Goal: Task Accomplishment & Management: Use online tool/utility

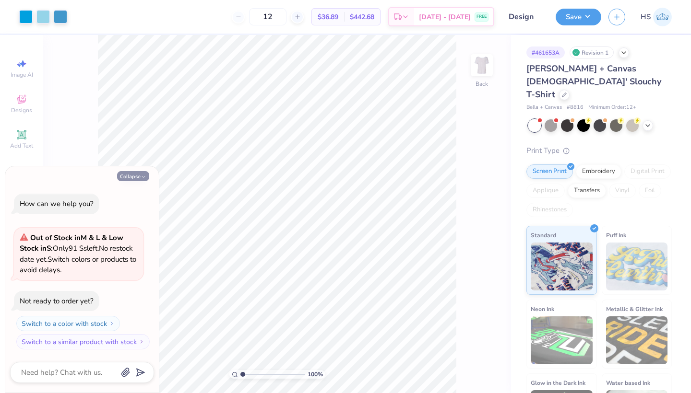
click at [135, 177] on button "Collapse" at bounding box center [133, 176] width 32 height 10
type textarea "x"
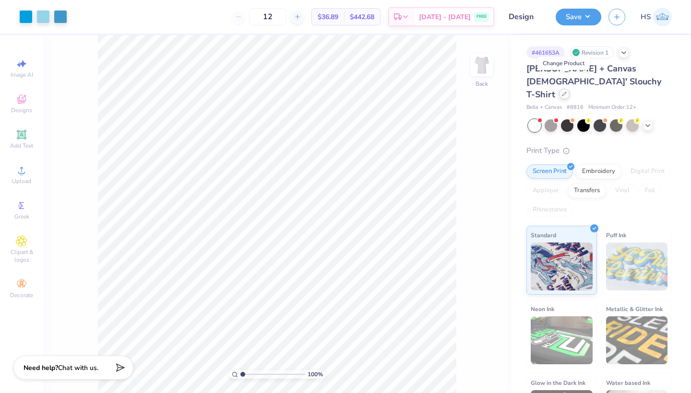
click at [564, 92] on icon at bounding box center [564, 94] width 5 height 5
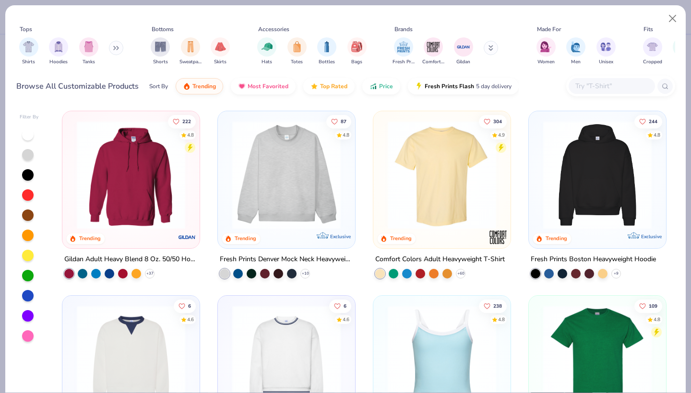
click at [597, 92] on input "text" at bounding box center [611, 86] width 74 height 11
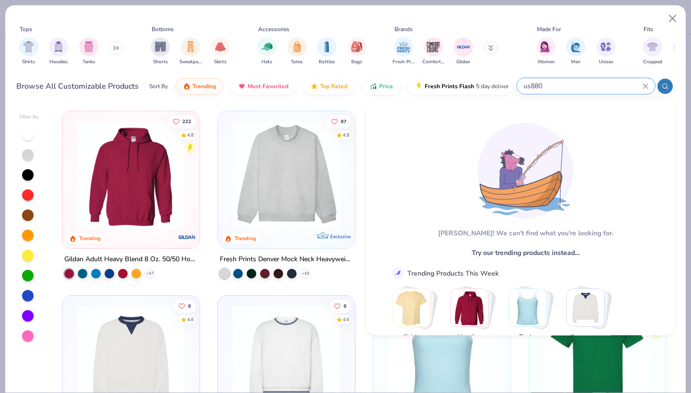
type input "us880"
click at [319, 103] on div "Tops Shirts Hoodies Tanks Bottoms Shorts Sweatpants Skirts Accessories Hats Tot…" at bounding box center [345, 54] width 680 height 98
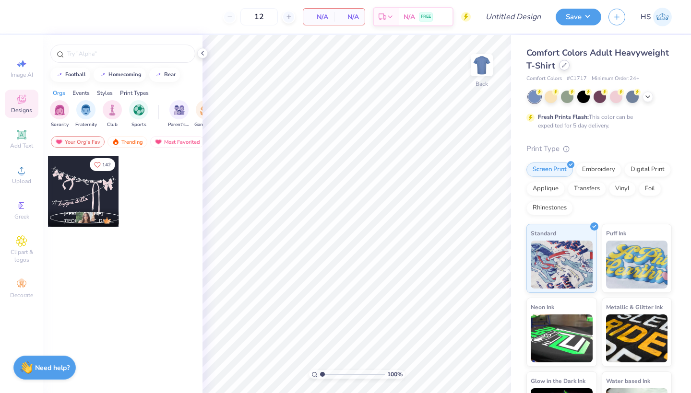
click at [559, 67] on div at bounding box center [564, 65] width 11 height 11
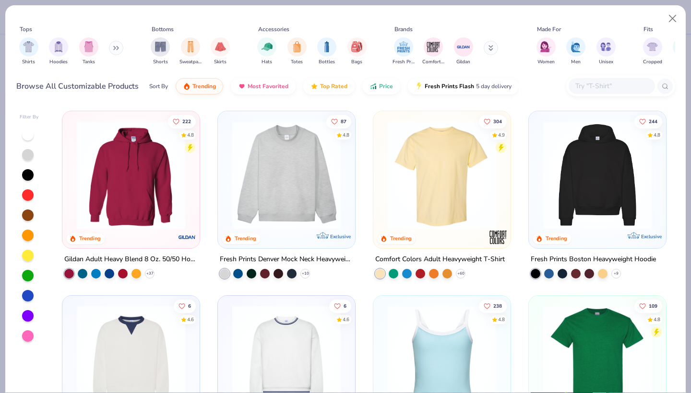
click at [564, 65] on div "Women Men Unisex" at bounding box center [576, 52] width 85 height 36
click at [409, 48] on img "filter for Fresh Prints" at bounding box center [403, 46] width 14 height 14
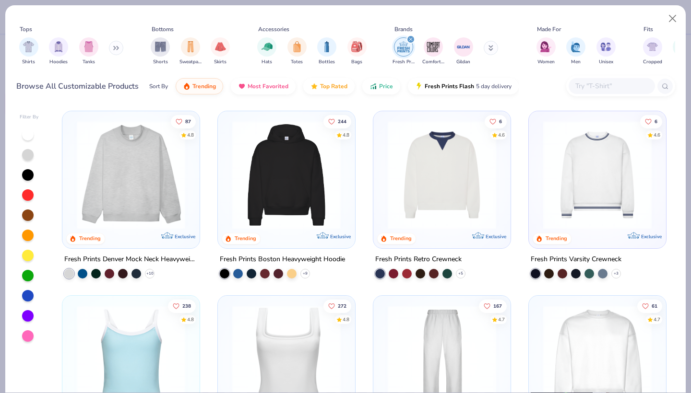
scroll to position [2, 0]
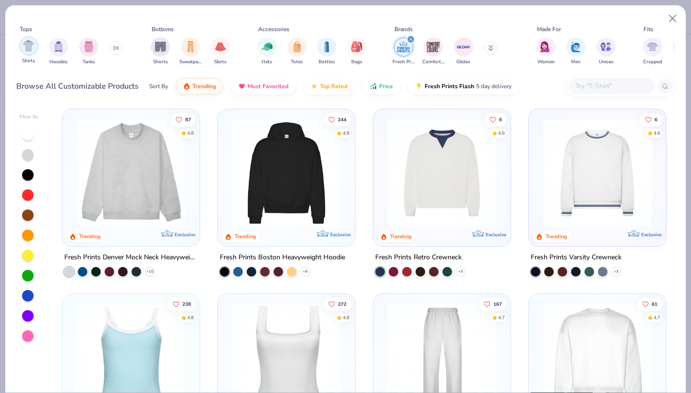
click at [26, 52] on div "filter for Shirts" at bounding box center [28, 45] width 19 height 19
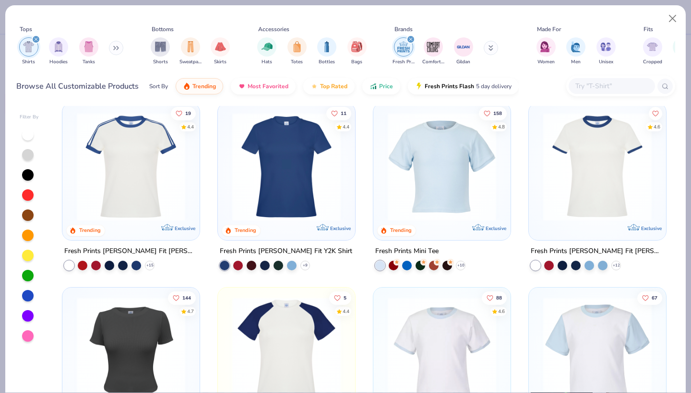
scroll to position [180, 0]
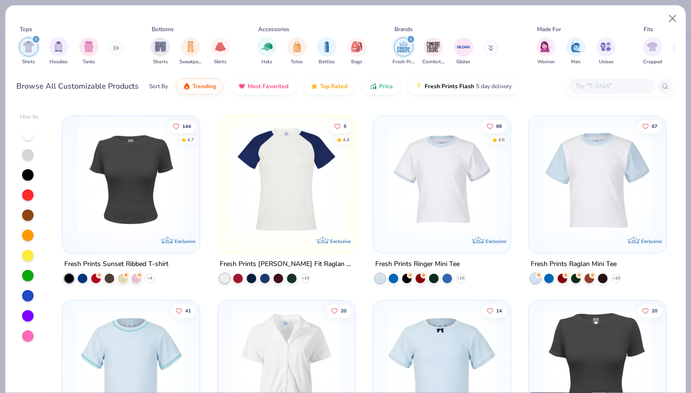
click at [286, 191] on img at bounding box center [286, 180] width 118 height 108
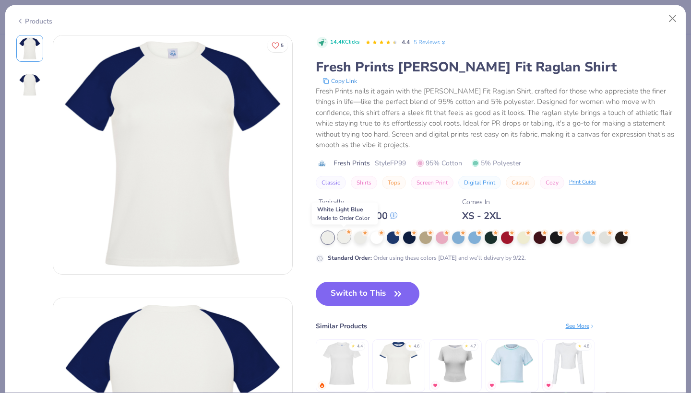
click at [344, 235] on div at bounding box center [344, 237] width 12 height 12
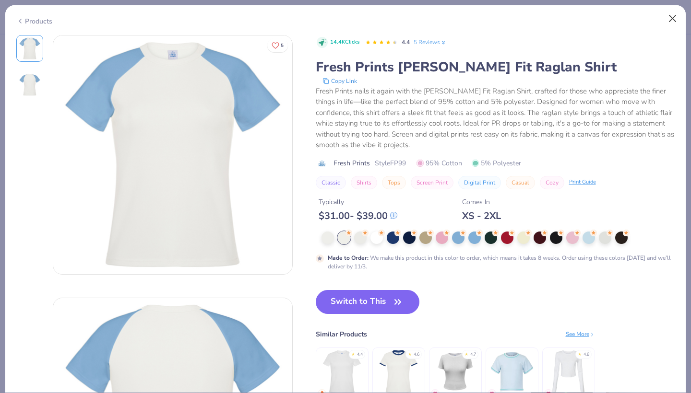
click at [671, 21] on button "Close" at bounding box center [673, 19] width 18 height 18
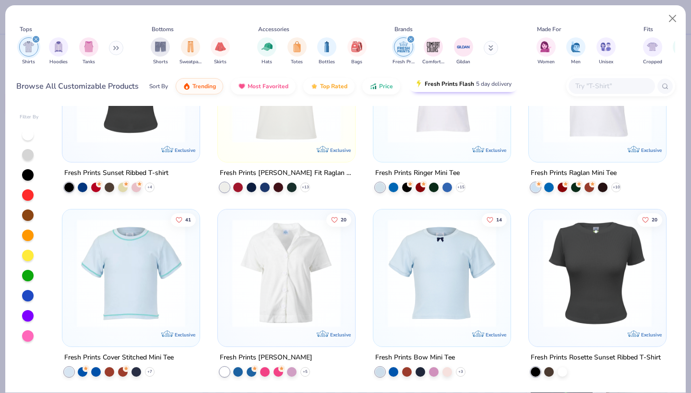
scroll to position [271, 0]
click at [36, 39] on icon "filter for Shirts" at bounding box center [36, 39] width 3 height 3
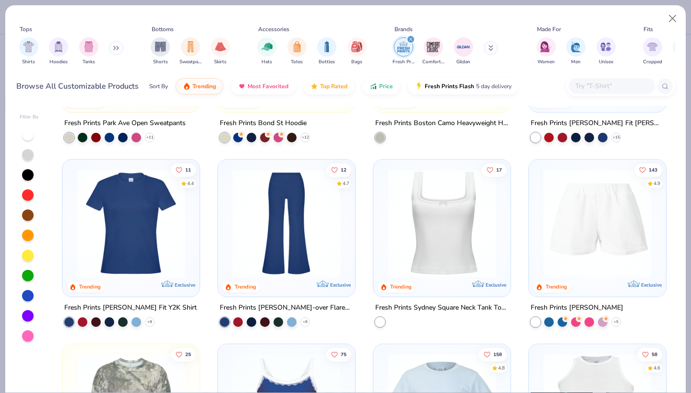
scroll to position [691, 0]
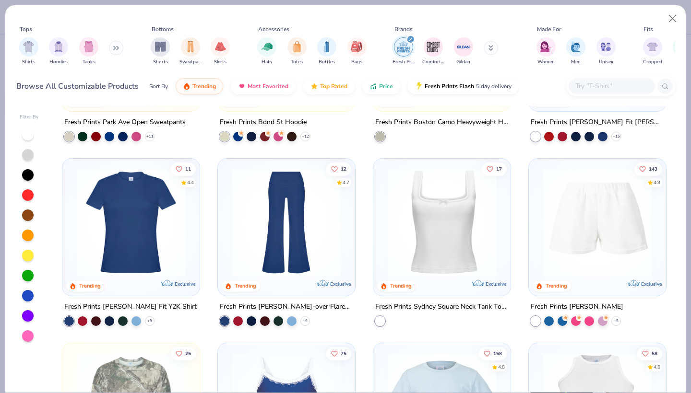
click at [272, 259] on img at bounding box center [286, 222] width 118 height 108
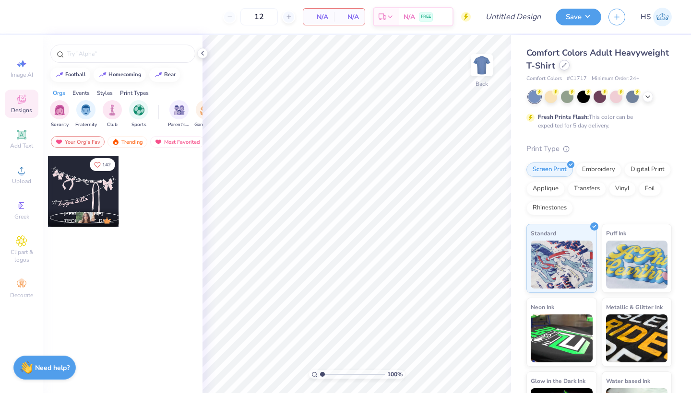
click at [563, 66] on icon at bounding box center [564, 65] width 5 height 5
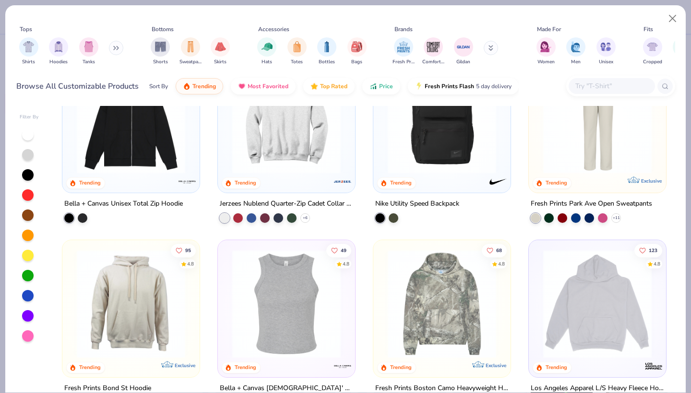
scroll to position [970, 0]
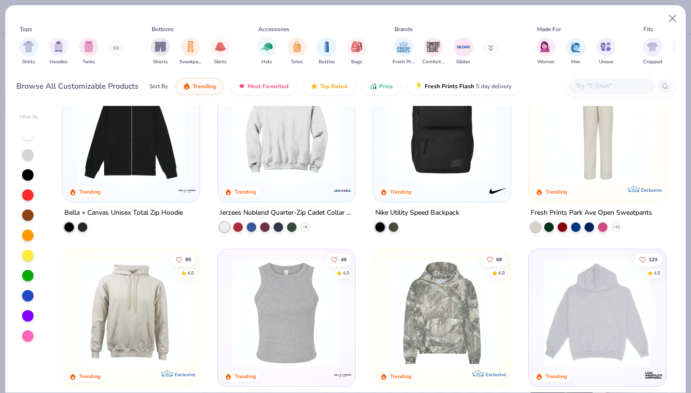
click at [134, 288] on img at bounding box center [131, 313] width 118 height 108
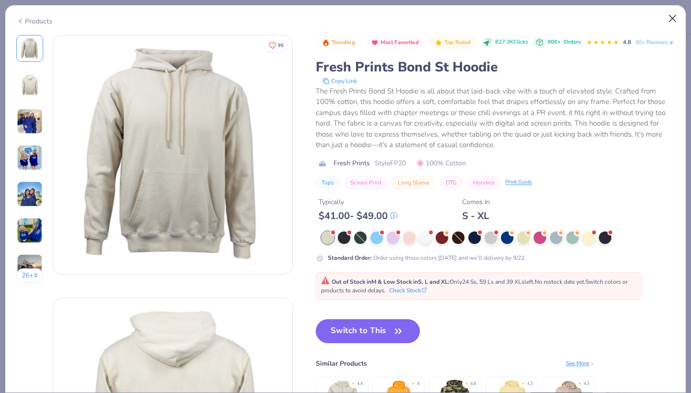
click at [680, 20] on button "Close" at bounding box center [673, 19] width 18 height 18
click at [674, 18] on button "Close" at bounding box center [673, 19] width 18 height 18
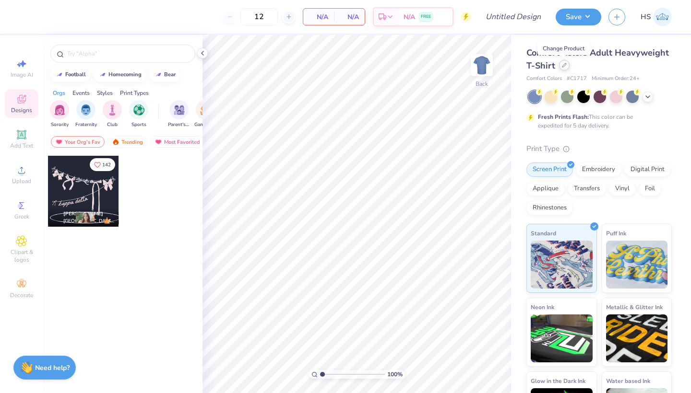
click at [561, 63] on div at bounding box center [564, 65] width 11 height 11
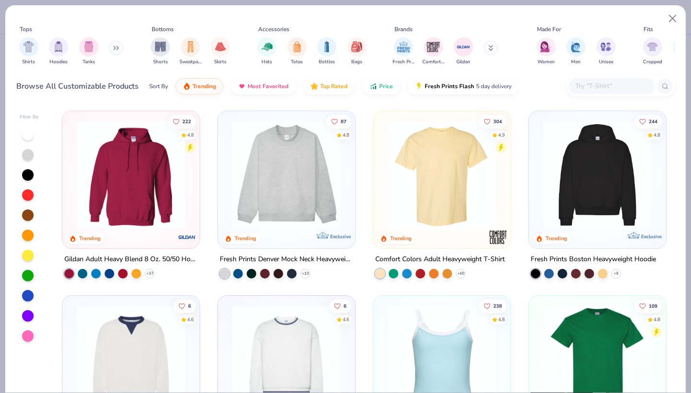
click at [599, 177] on img at bounding box center [597, 175] width 118 height 108
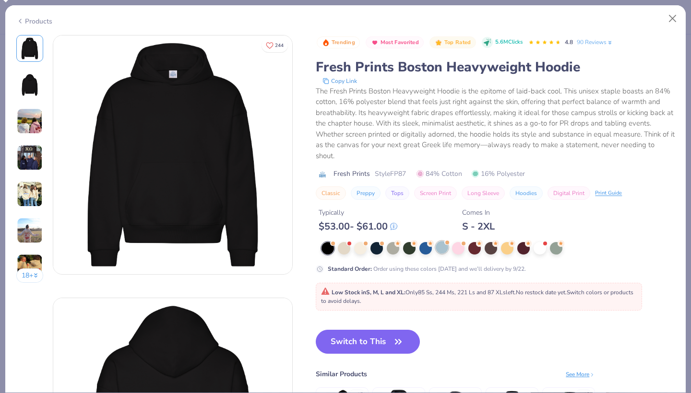
click at [443, 246] on div at bounding box center [442, 247] width 12 height 12
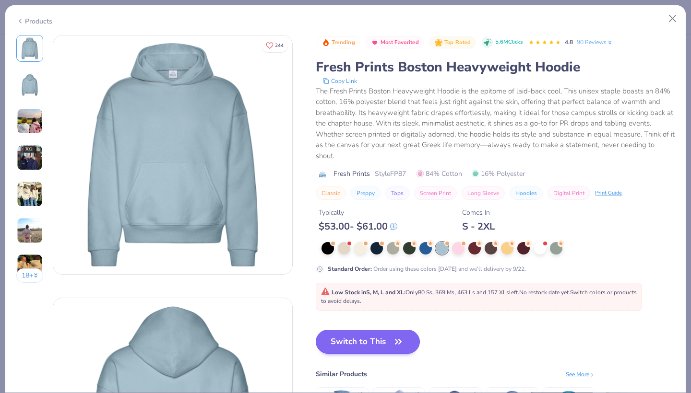
click at [371, 342] on button "Switch to This" at bounding box center [368, 342] width 104 height 24
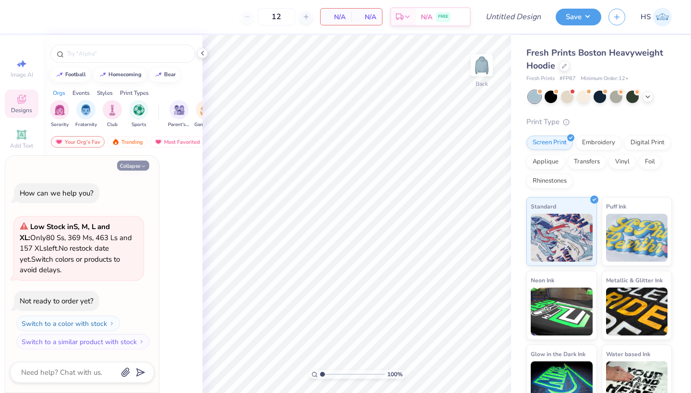
click at [131, 169] on button "Collapse" at bounding box center [133, 166] width 32 height 10
type textarea "x"
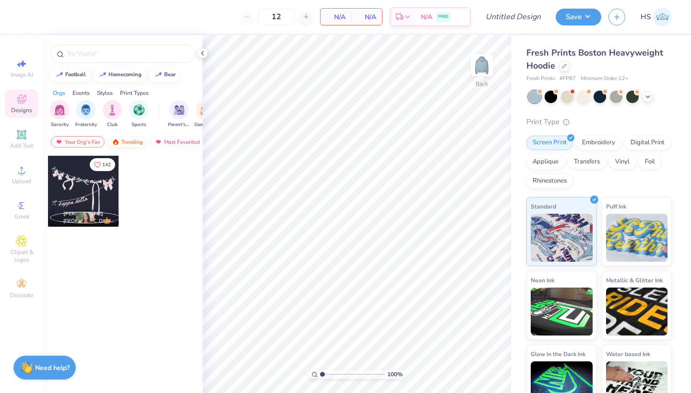
click at [132, 142] on div "Trending" at bounding box center [127, 142] width 40 height 12
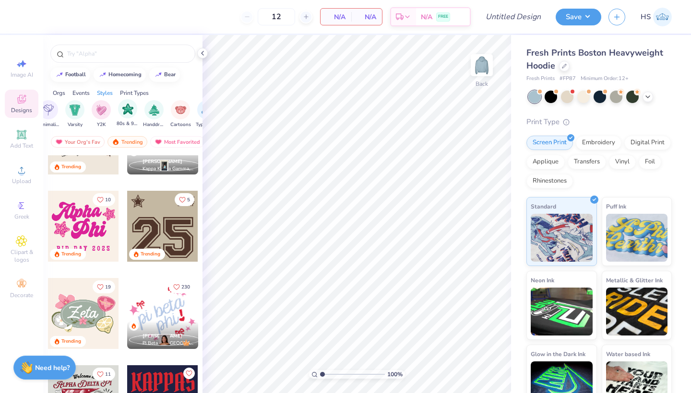
scroll to position [0, 544]
click at [152, 112] on img "filter for Handdrawn" at bounding box center [150, 109] width 11 height 11
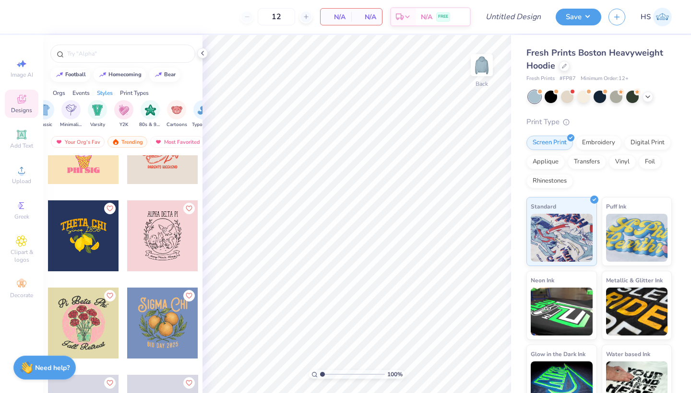
scroll to position [6792, 0]
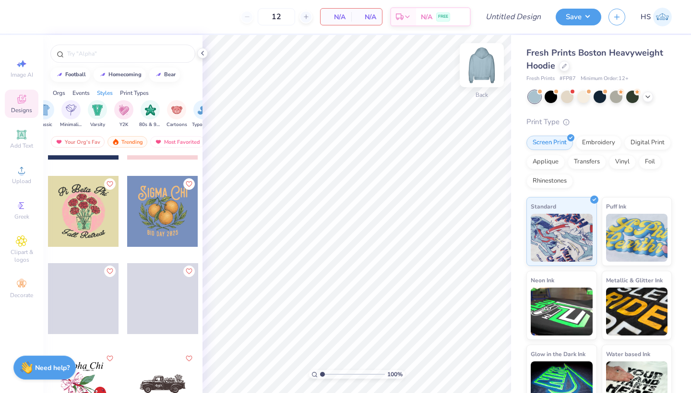
click at [486, 65] on img at bounding box center [482, 65] width 38 height 38
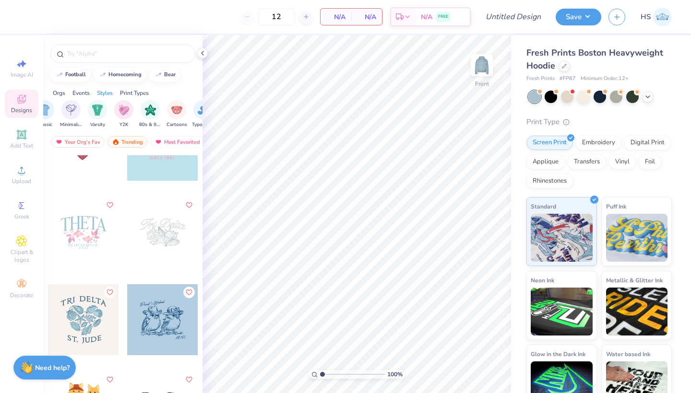
scroll to position [7822, 0]
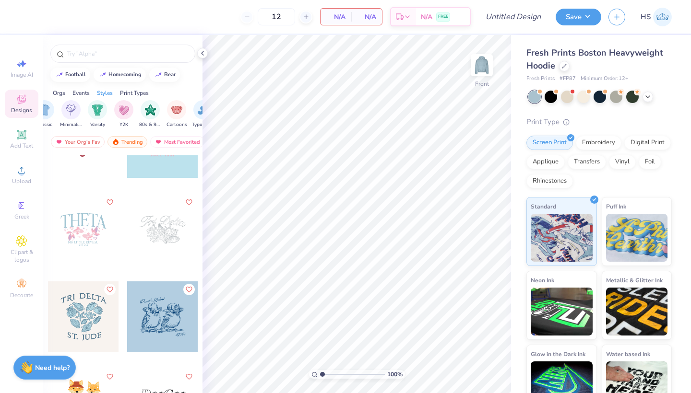
click at [162, 228] on div at bounding box center [162, 229] width 71 height 71
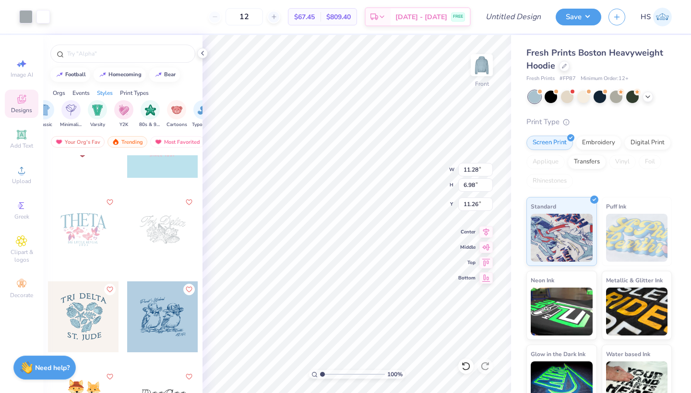
type input "6.69"
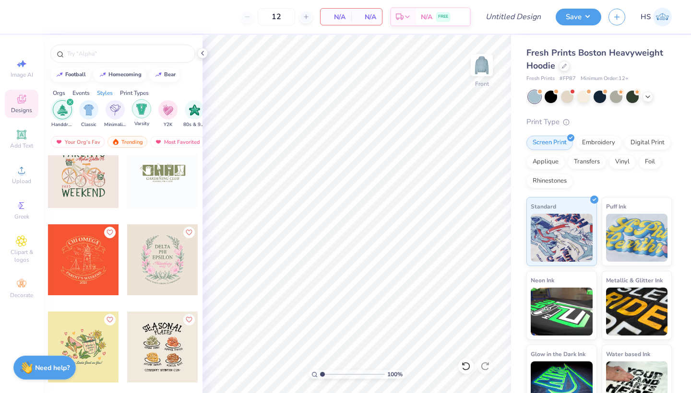
scroll to position [0, 498]
click at [112, 110] on img "filter for Minimalist" at bounding box center [117, 109] width 11 height 11
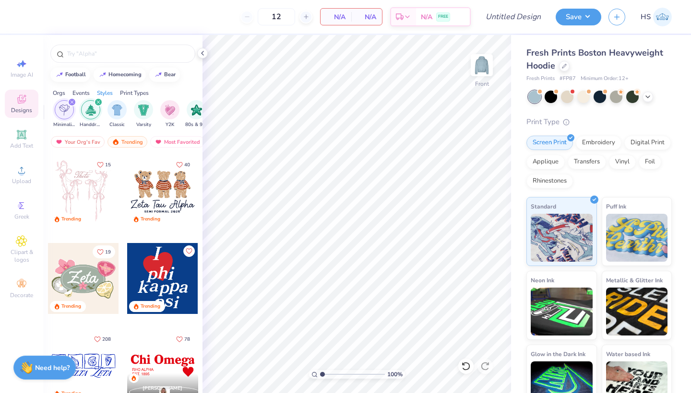
click at [71, 103] on icon "filter for Minimalist" at bounding box center [72, 102] width 3 height 3
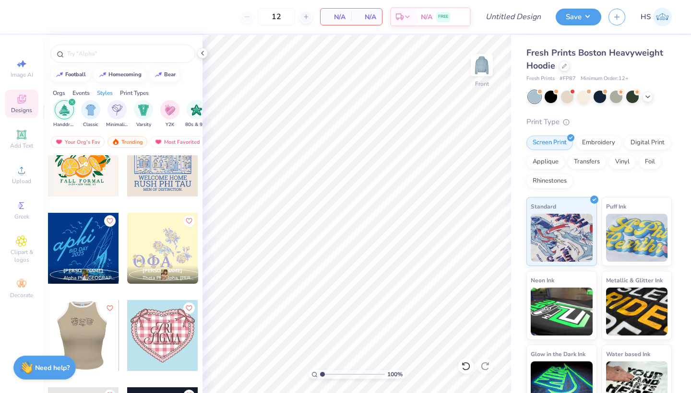
scroll to position [10353, 0]
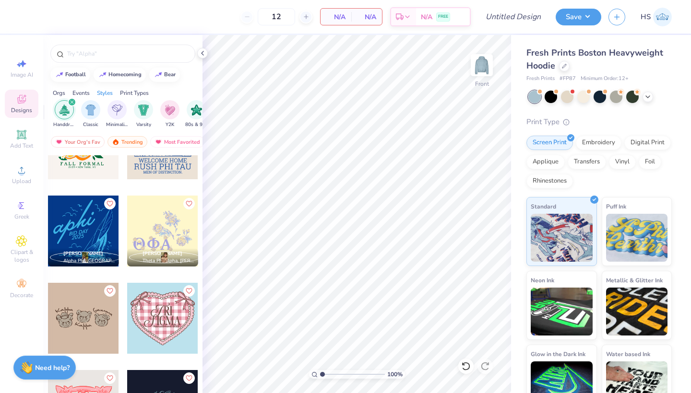
click at [84, 229] on div at bounding box center [83, 231] width 71 height 71
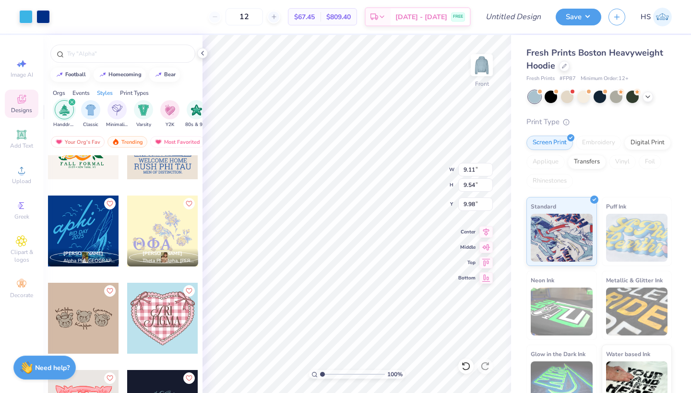
type input "13.09"
type input "13.71"
type input "8.80"
click at [567, 69] on div at bounding box center [564, 65] width 11 height 11
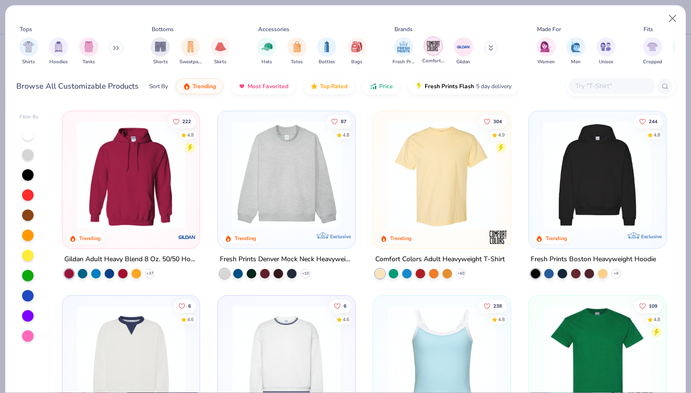
click at [436, 49] on img "filter for Comfort Colors" at bounding box center [433, 46] width 14 height 14
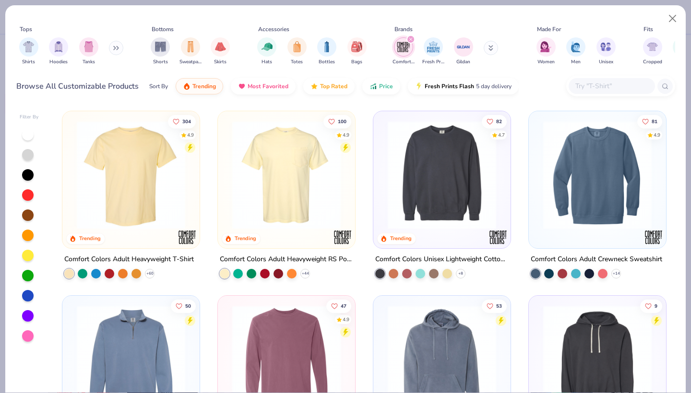
click at [318, 189] on img at bounding box center [286, 175] width 118 height 108
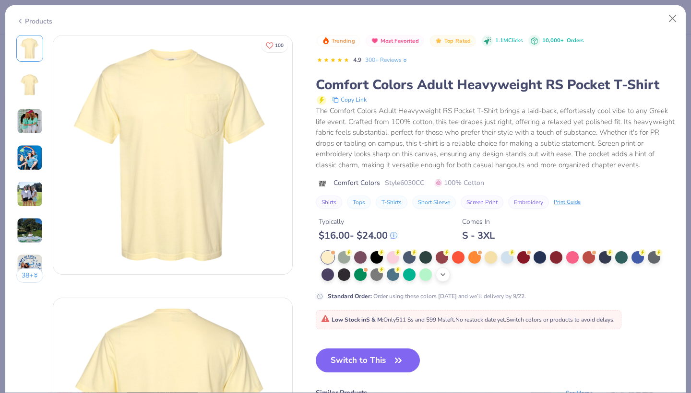
drag, startPoint x: 445, startPoint y: 254, endPoint x: 443, endPoint y: 277, distance: 23.1
click at [445, 254] on div at bounding box center [442, 257] width 12 height 12
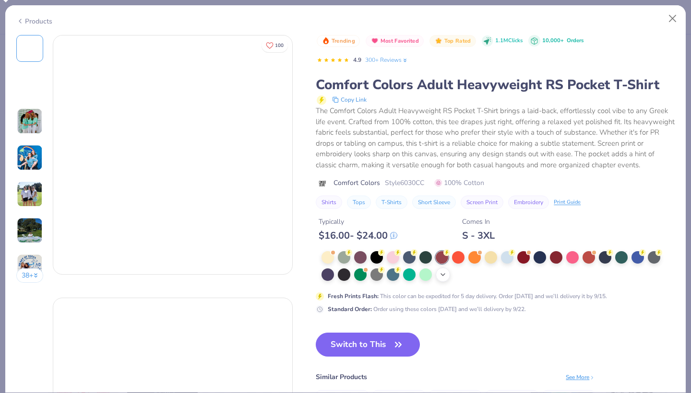
click at [443, 277] on icon at bounding box center [443, 275] width 8 height 8
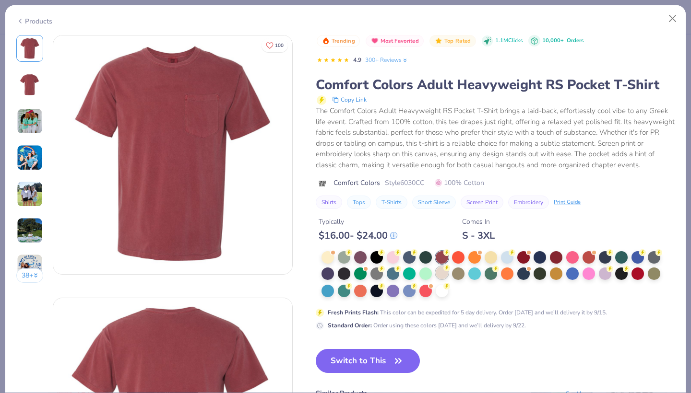
click at [443, 276] on div at bounding box center [442, 273] width 12 height 12
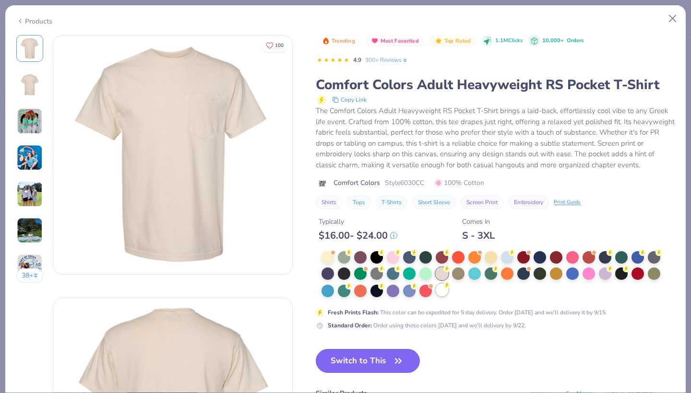
click at [448, 290] on div at bounding box center [442, 290] width 12 height 12
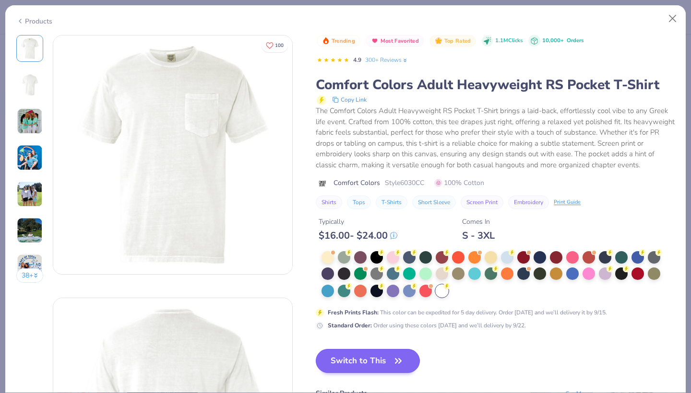
click at [384, 360] on button "Switch to This" at bounding box center [368, 361] width 104 height 24
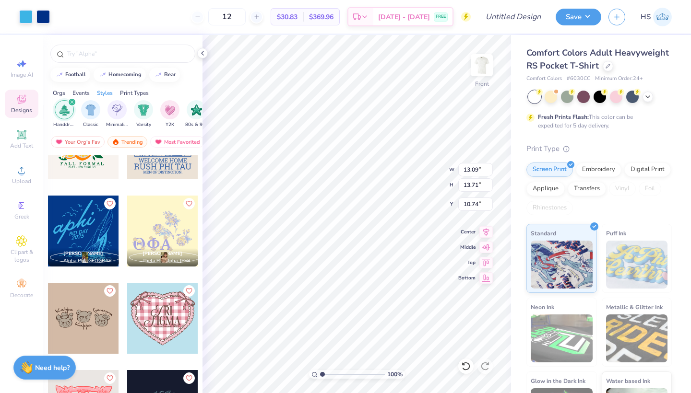
type input "11.43"
type input "11.97"
type input "12.48"
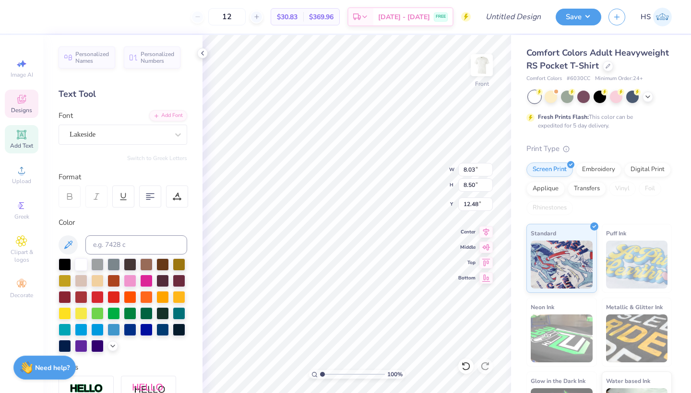
scroll to position [0, 1]
type textarea "alpha chi omega"
type input "10.11"
type input "1.89"
type input "22.56"
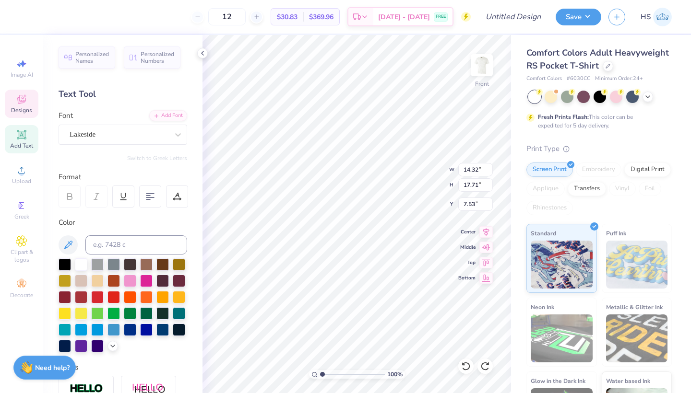
type textarea "alpha chi"
type input "9.25"
type input "5.71"
type input "10.49"
type input "12.82"
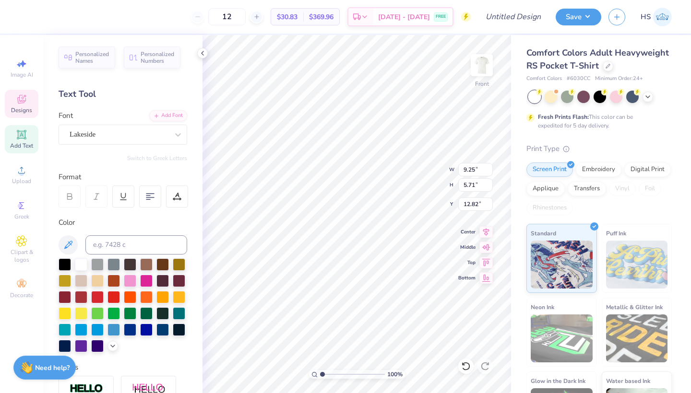
scroll to position [0, 0]
type textarea "omega"
type input "13.36"
type input "6.25"
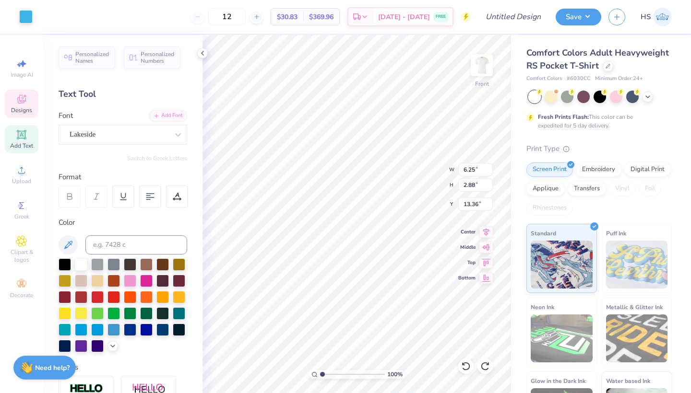
type input "2.88"
type input "14.85"
type input "3.00"
type input "13.19"
type input "16.09"
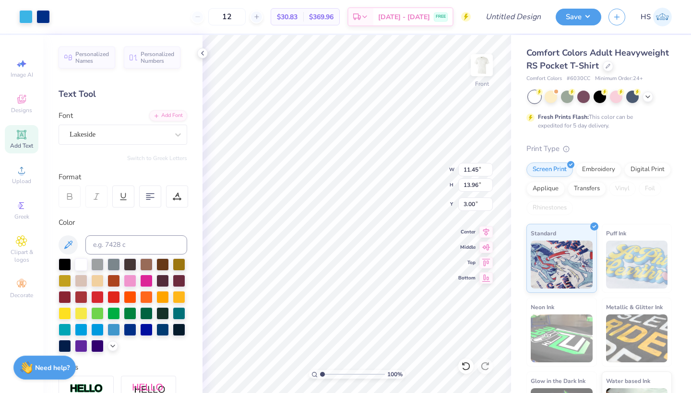
type input "3.04"
type textarea "B"
type textarea "PARENTS' WEEKEND"
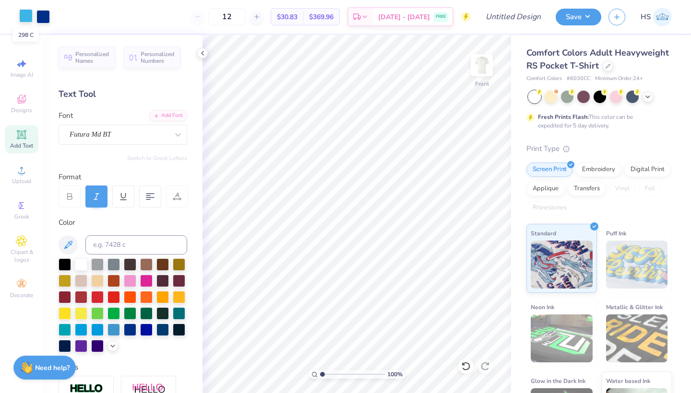
click at [27, 19] on div at bounding box center [25, 15] width 13 height 13
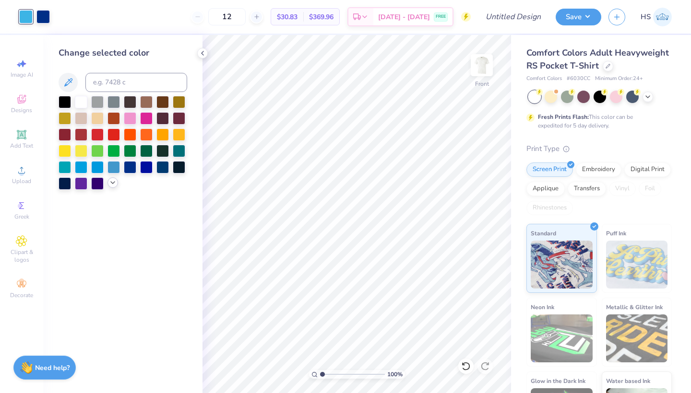
click at [115, 186] on icon at bounding box center [113, 183] width 8 height 8
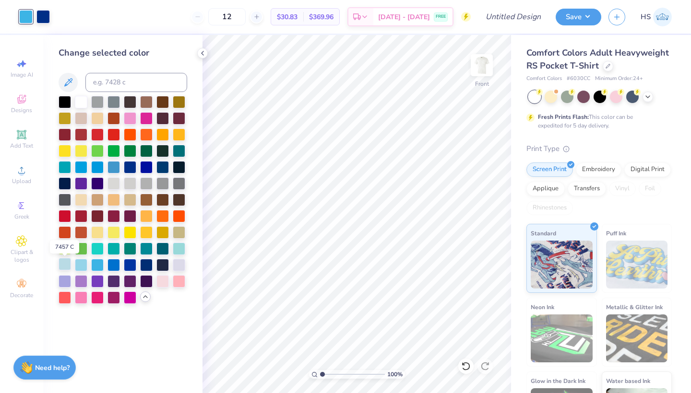
click at [66, 269] on div at bounding box center [65, 264] width 12 height 12
click at [102, 83] on input at bounding box center [136, 82] width 102 height 19
type input "278"
click at [476, 69] on img at bounding box center [482, 65] width 38 height 38
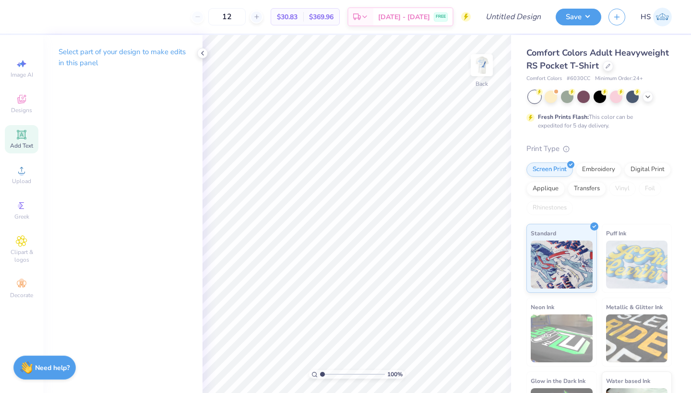
click at [27, 133] on div "Add Text" at bounding box center [22, 139] width 34 height 28
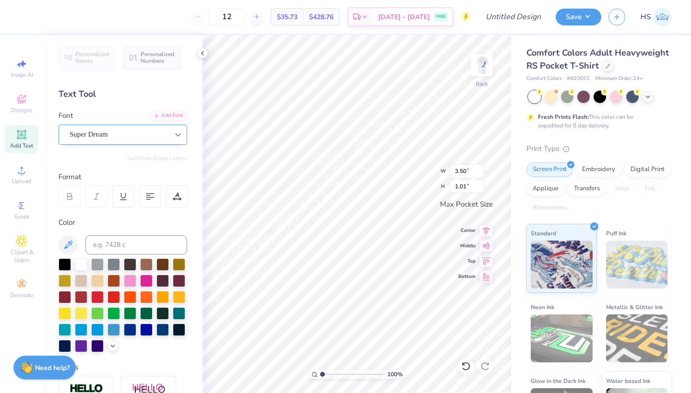
type textarea "ACO"
type textarea "AXO"
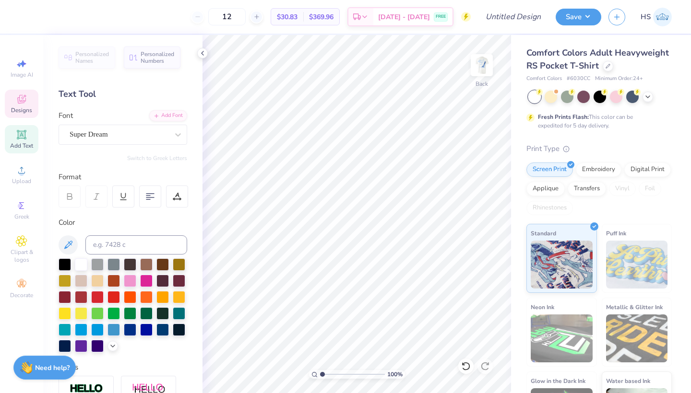
click at [19, 101] on icon at bounding box center [22, 100] width 8 height 6
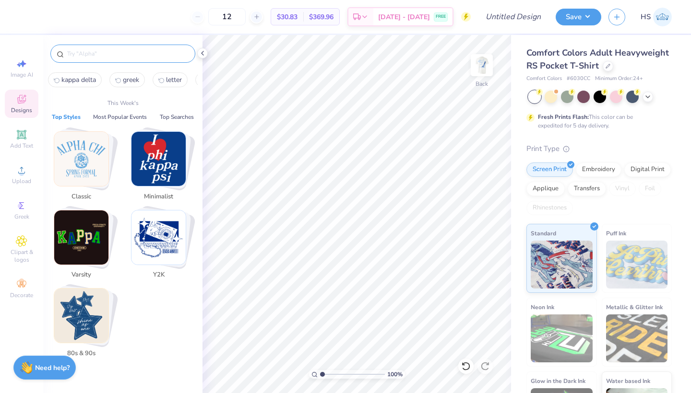
click at [100, 50] on input "text" at bounding box center [127, 54] width 123 height 10
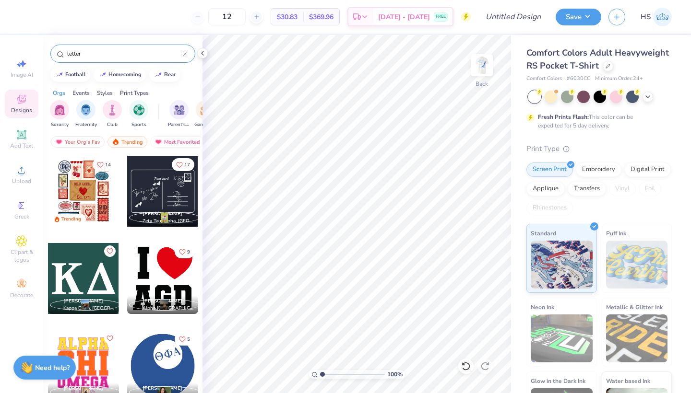
type input "letter"
click at [101, 276] on div at bounding box center [83, 278] width 71 height 71
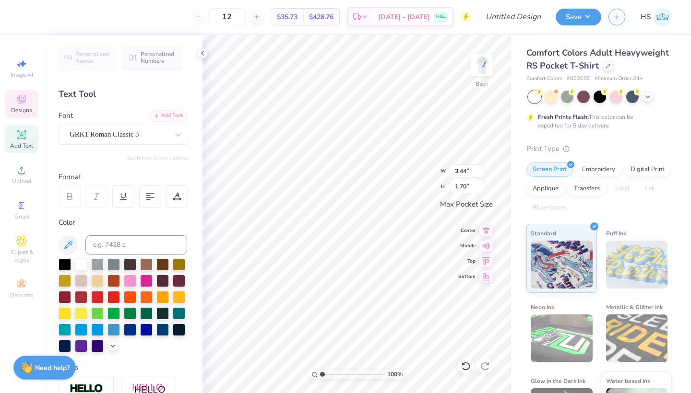
type textarea "K"
type textarea "ACO"
drag, startPoint x: 32, startPoint y: 15, endPoint x: 33, endPoint y: 21, distance: 5.5
click at [32, 15] on div at bounding box center [25, 15] width 13 height 13
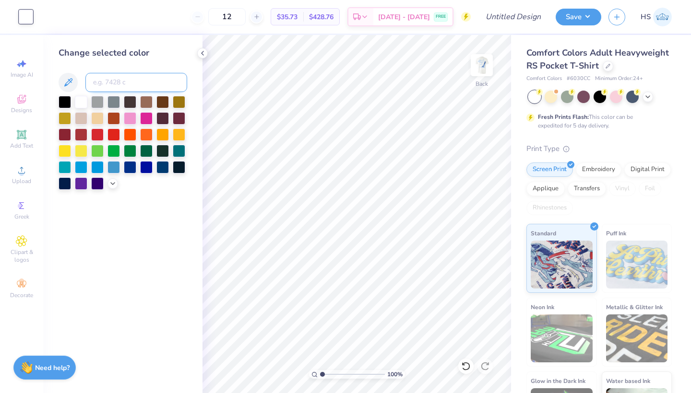
click at [107, 86] on input at bounding box center [136, 82] width 102 height 19
type input "278"
click at [524, 21] on input "Design Title" at bounding box center [524, 16] width 47 height 19
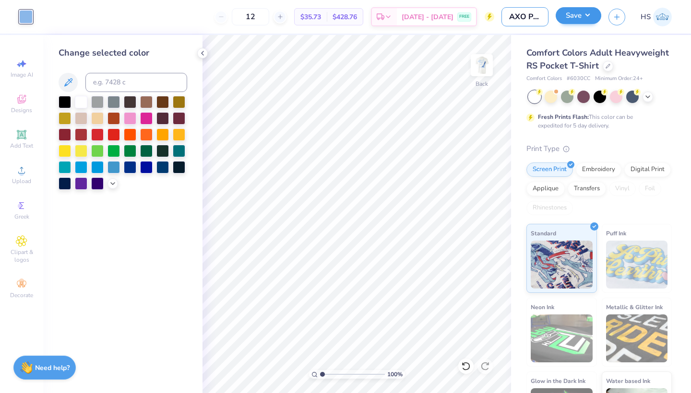
type input "AXO Parent's weekend"
click at [573, 11] on button "Save" at bounding box center [579, 15] width 46 height 17
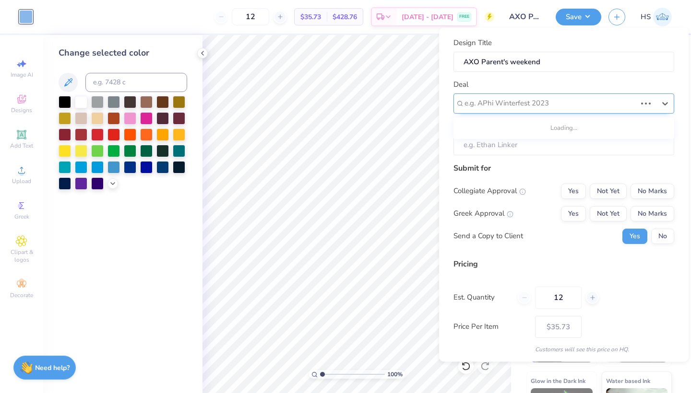
click at [619, 103] on div at bounding box center [550, 103] width 172 height 13
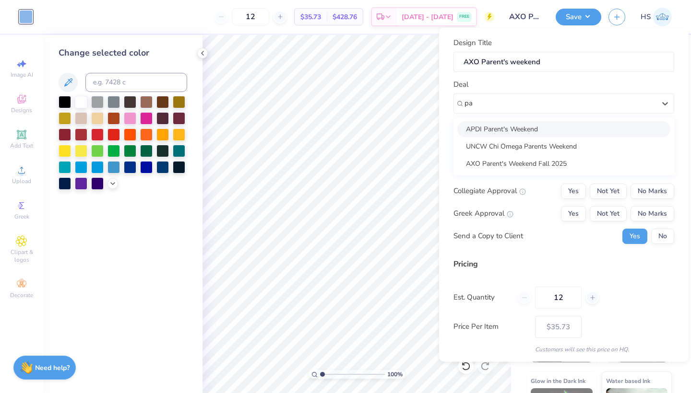
click at [540, 129] on div "APDI Parent's Weekend" at bounding box center [563, 129] width 213 height 16
type input "pa"
type input "Elaina Miller"
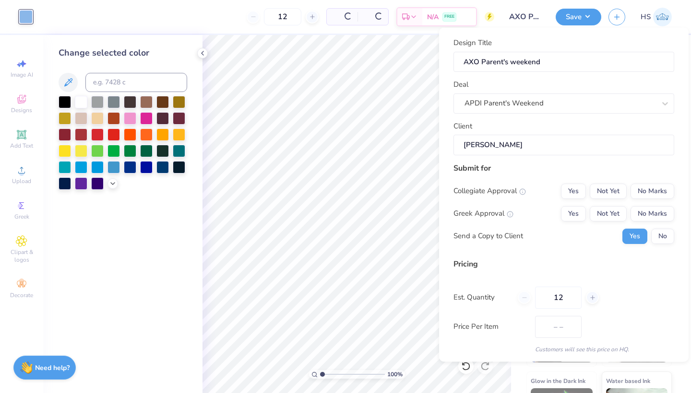
type input "$51.37"
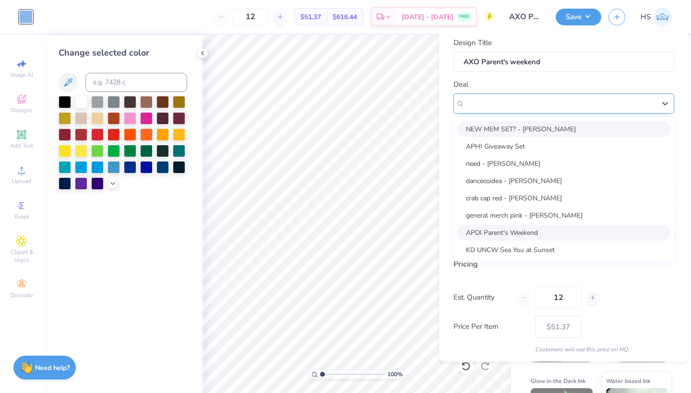
click at [559, 110] on div "APDI Parent's Weekend" at bounding box center [563, 103] width 221 height 20
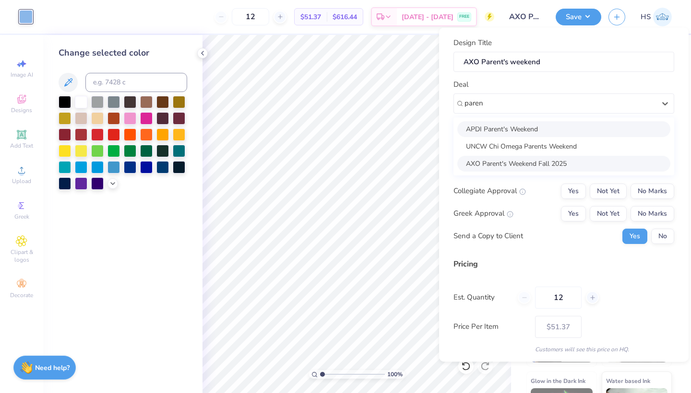
click at [572, 168] on div "AXO Parent's Weekend Fall 2025" at bounding box center [563, 163] width 213 height 16
type input "paren"
type input "Carlie Gleeson"
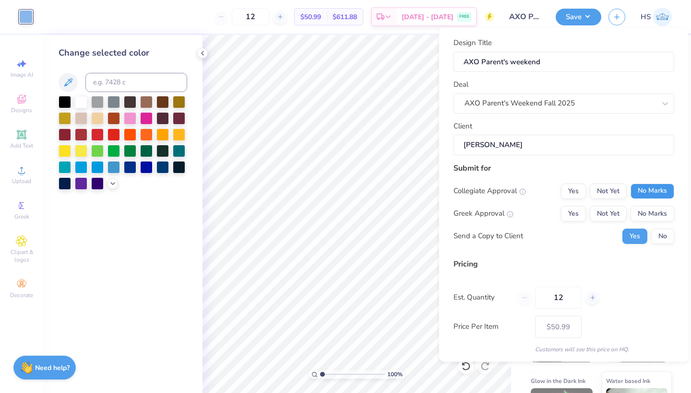
click at [650, 188] on button "No Marks" at bounding box center [653, 190] width 44 height 15
click at [620, 214] on button "Not Yet" at bounding box center [608, 213] width 37 height 15
type input "$42.06"
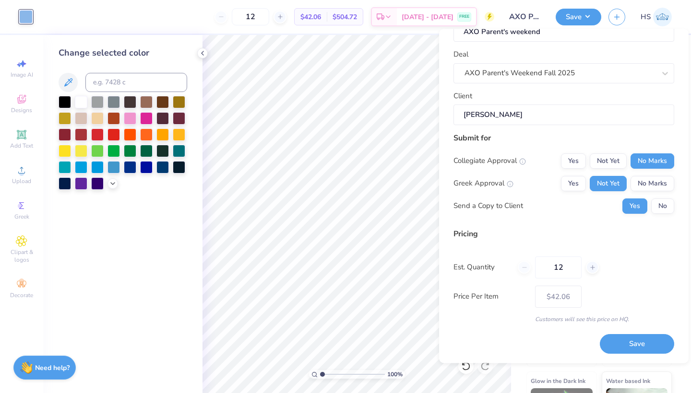
scroll to position [31, 0]
drag, startPoint x: 567, startPoint y: 262, endPoint x: 548, endPoint y: 259, distance: 19.5
click at [548, 260] on input "12" at bounding box center [558, 268] width 47 height 22
type input "70"
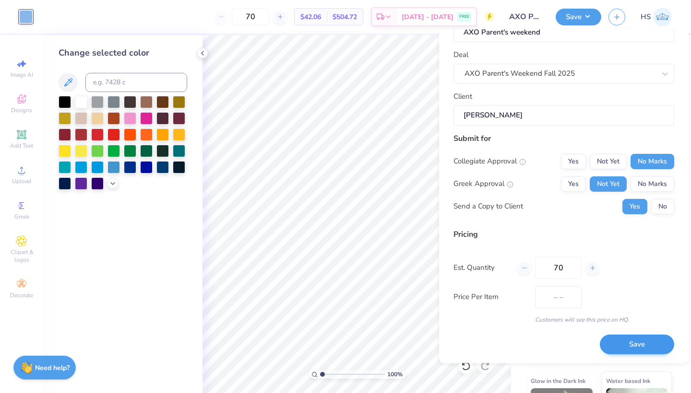
type input "$25.03"
type input "70"
click at [640, 348] on button "Save" at bounding box center [637, 345] width 74 height 20
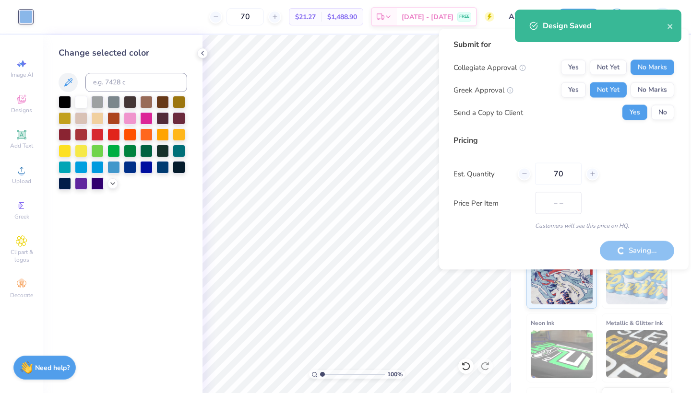
type input "$25.03"
